Goal: Find contact information: Find contact information

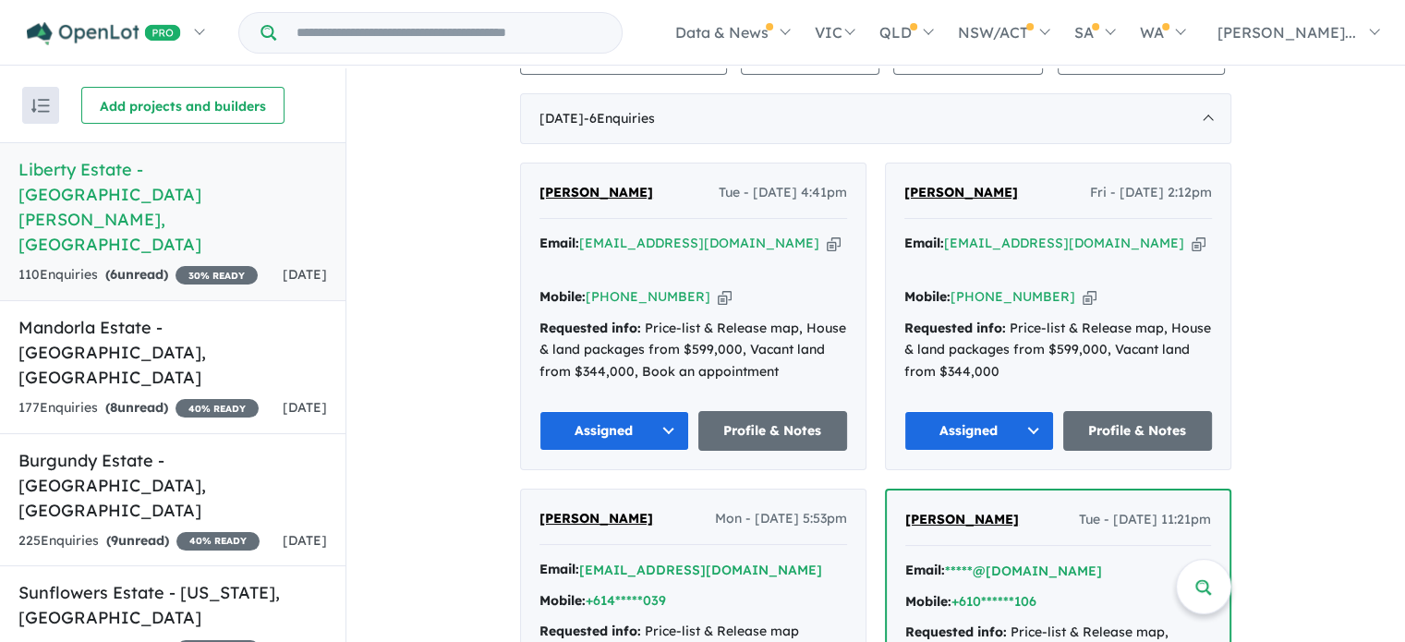
scroll to position [554, 0]
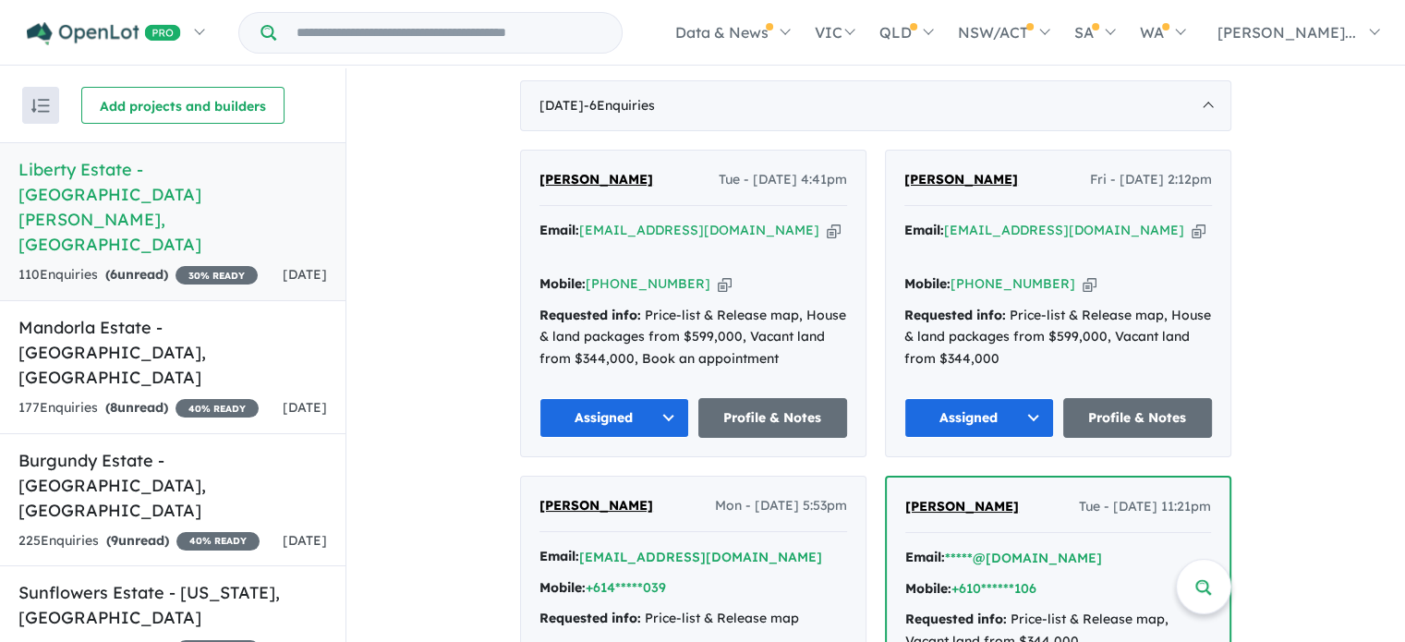
click at [718, 274] on icon "button" at bounding box center [725, 283] width 14 height 19
click at [827, 221] on icon "button" at bounding box center [834, 230] width 14 height 19
click at [597, 171] on span "[PERSON_NAME]" at bounding box center [597, 179] width 114 height 17
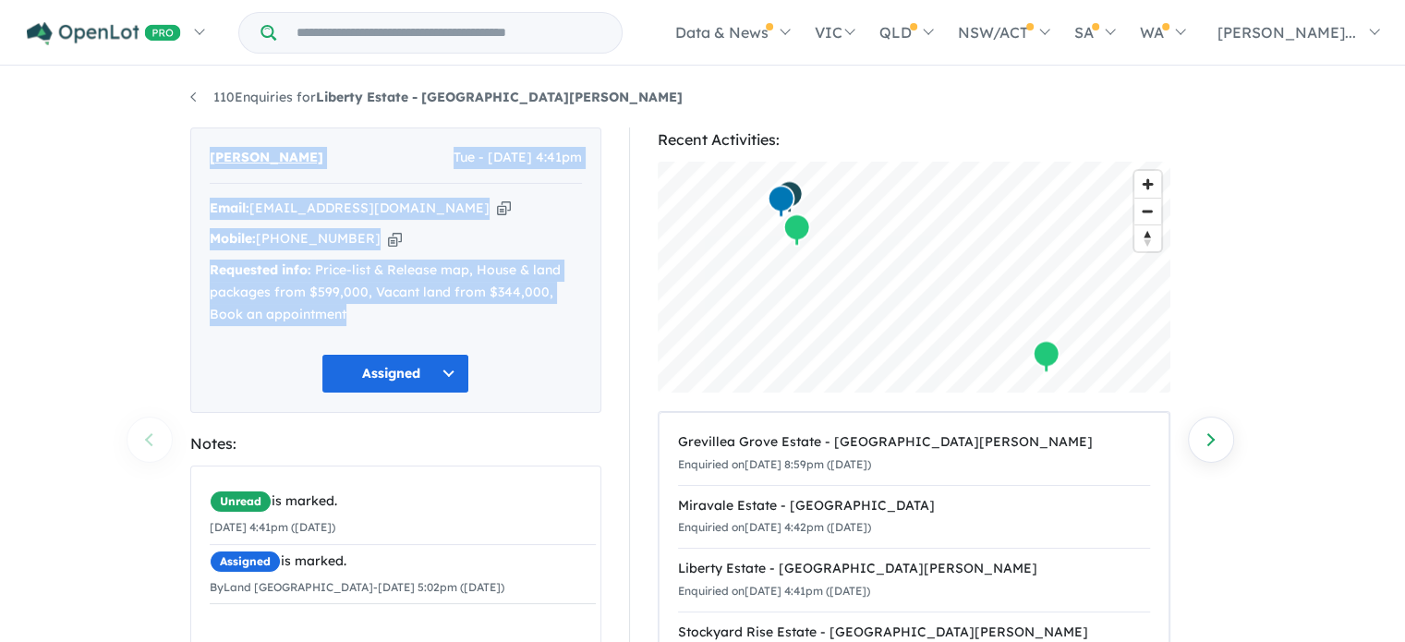
drag, startPoint x: 201, startPoint y: 153, endPoint x: 321, endPoint y: 313, distance: 199.4
click at [321, 313] on div "Harpreet singh Tue - 26/08/2025, 4:41pm Email: harpreetdhillon19gd@gmail.com Co…" at bounding box center [395, 271] width 411 height 286
copy div "Harpreet singh Tue - 26/08/2025, 4:41pm Email: harpreetdhillon19gd@gmail.com Co…"
